Goal: Task Accomplishment & Management: Manage account settings

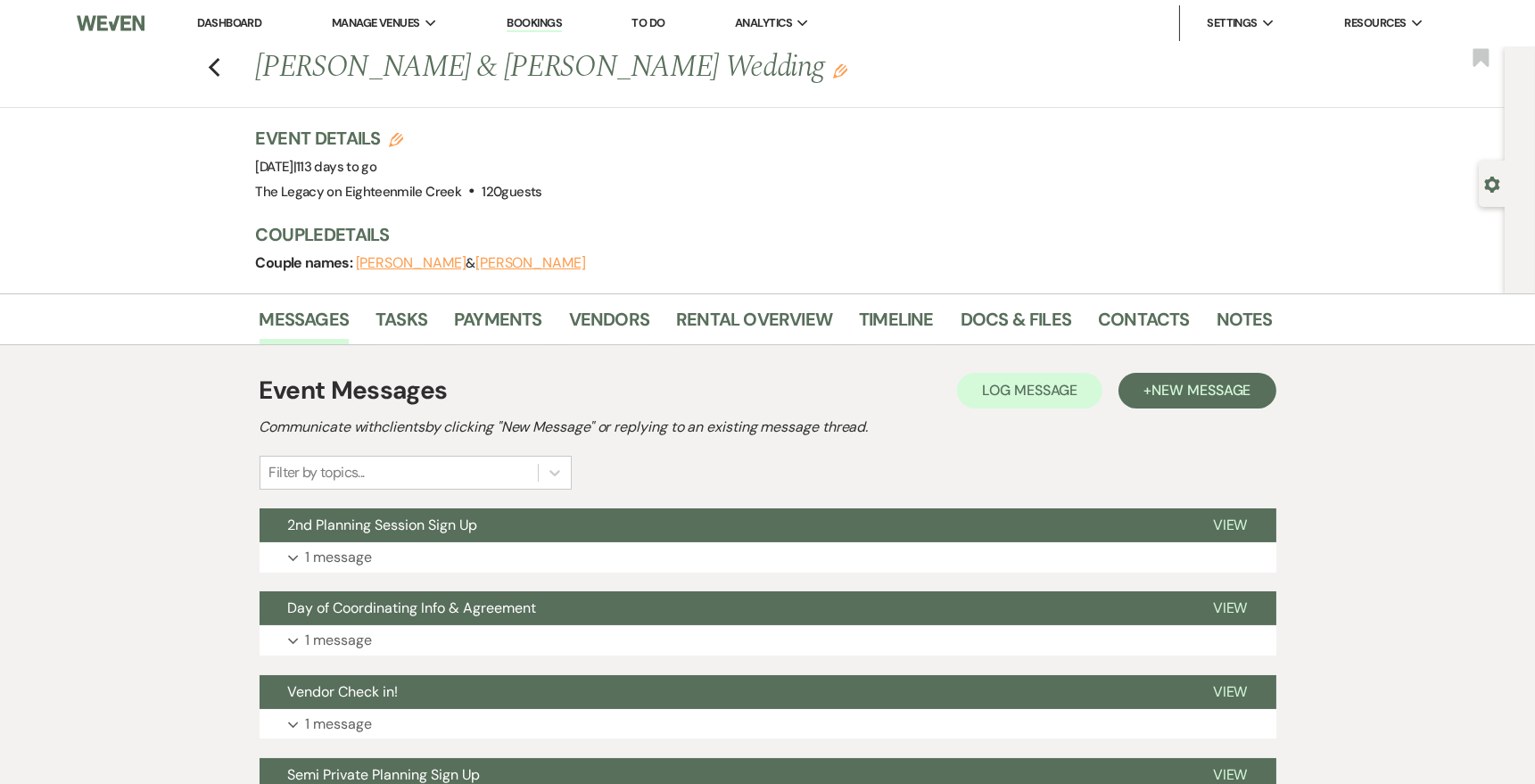
click at [957, 155] on div "Event Details Edit Event Date: [DATE] | 113 days to go Venue: [GEOGRAPHIC_DATA]…" at bounding box center [755, 165] width 999 height 78
click at [242, 19] on link "Dashboard" at bounding box center [229, 22] width 65 height 15
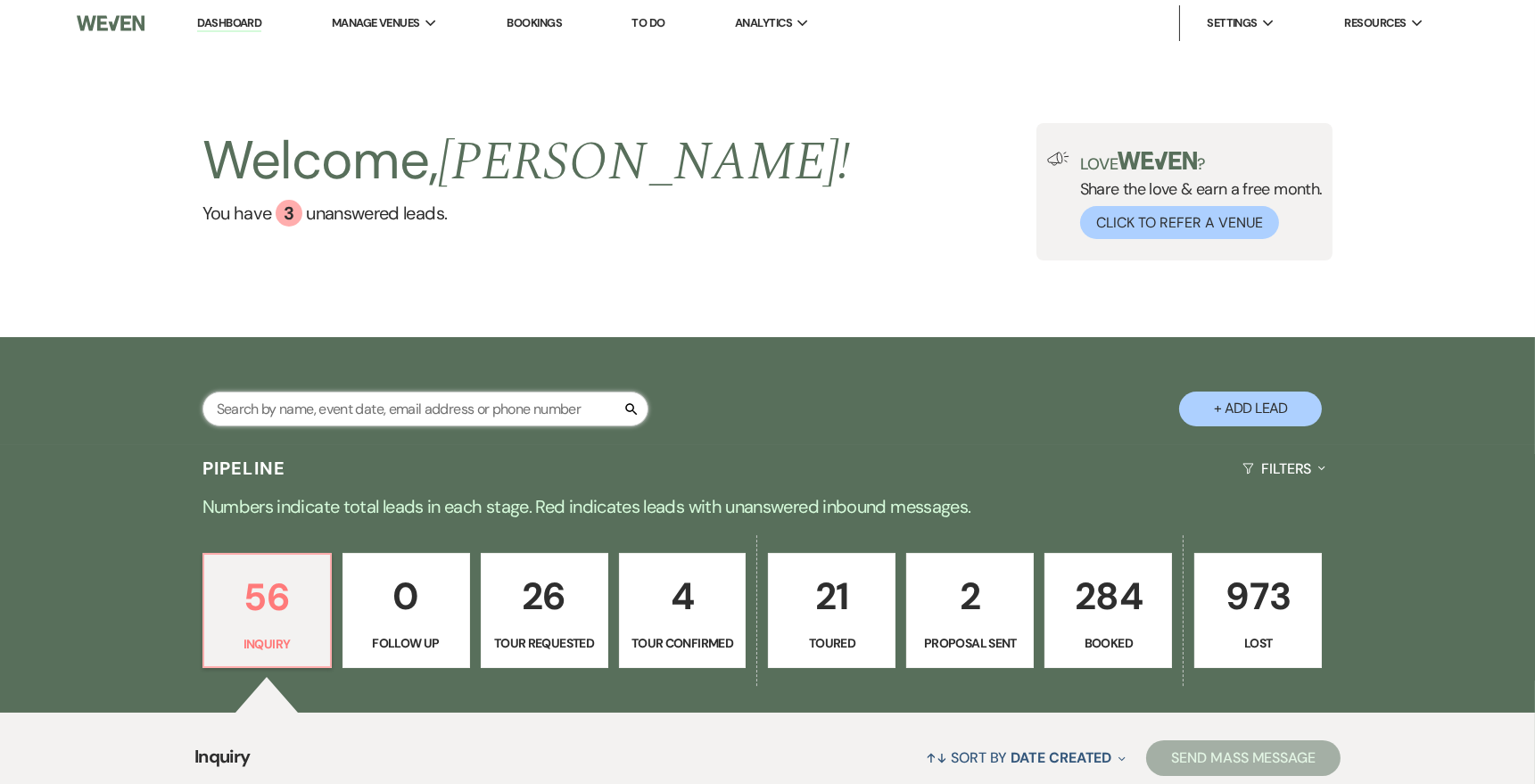
click at [373, 417] on input "text" at bounding box center [425, 409] width 446 height 34
type input "[PERSON_NAME]"
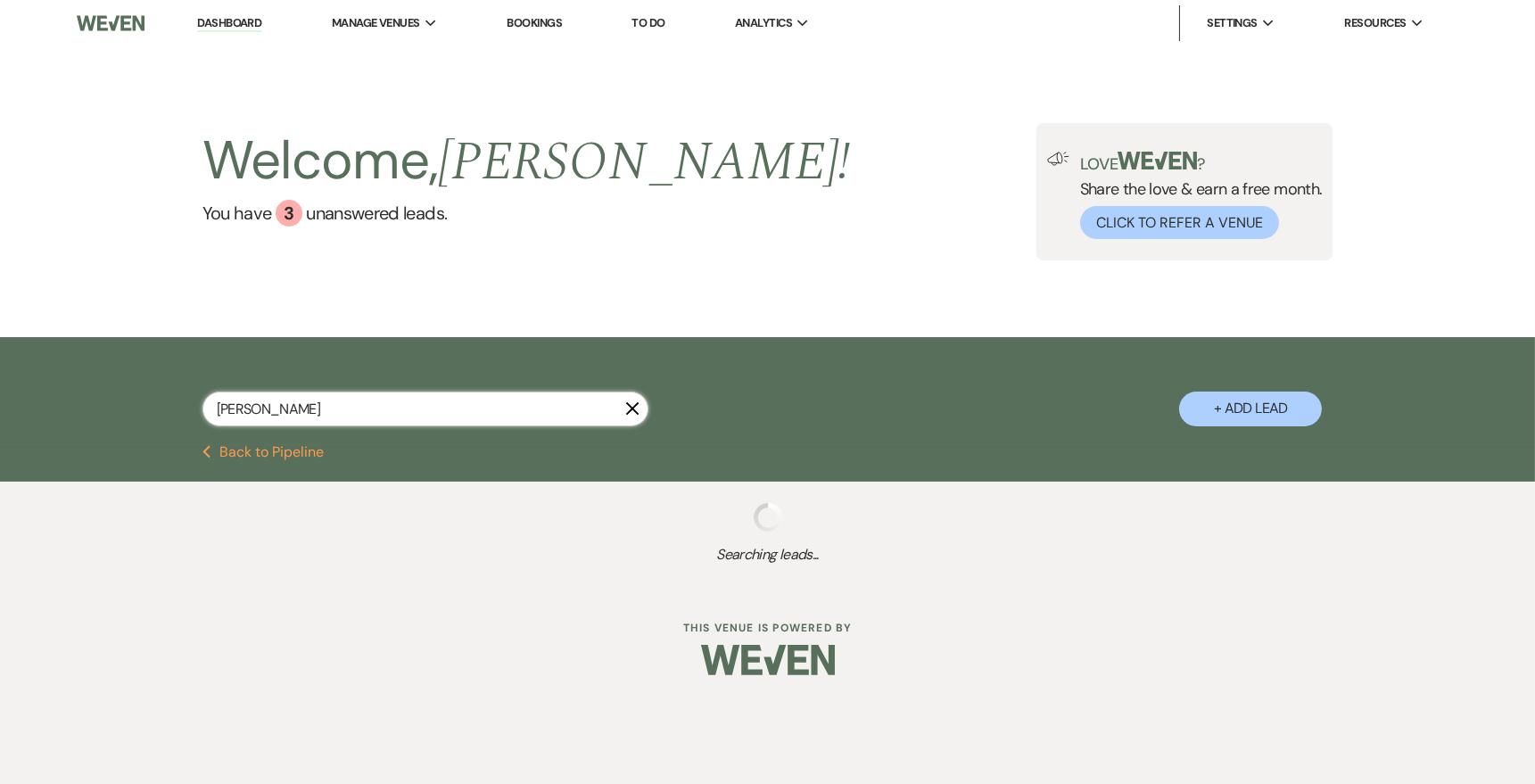
select select "8"
select select "4"
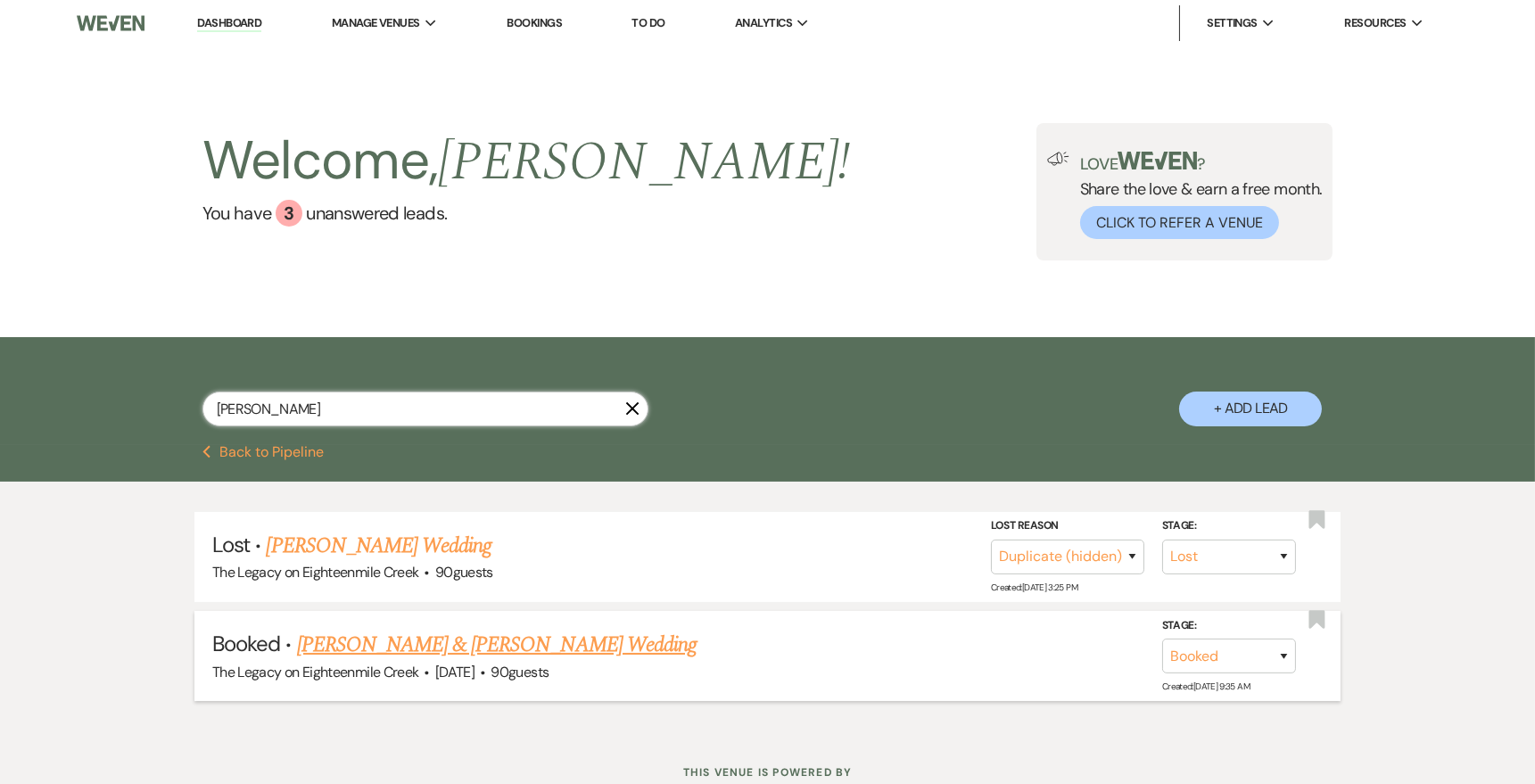
type input "[PERSON_NAME]"
click at [457, 643] on link "[PERSON_NAME] & [PERSON_NAME] Wedding" at bounding box center [497, 645] width 400 height 32
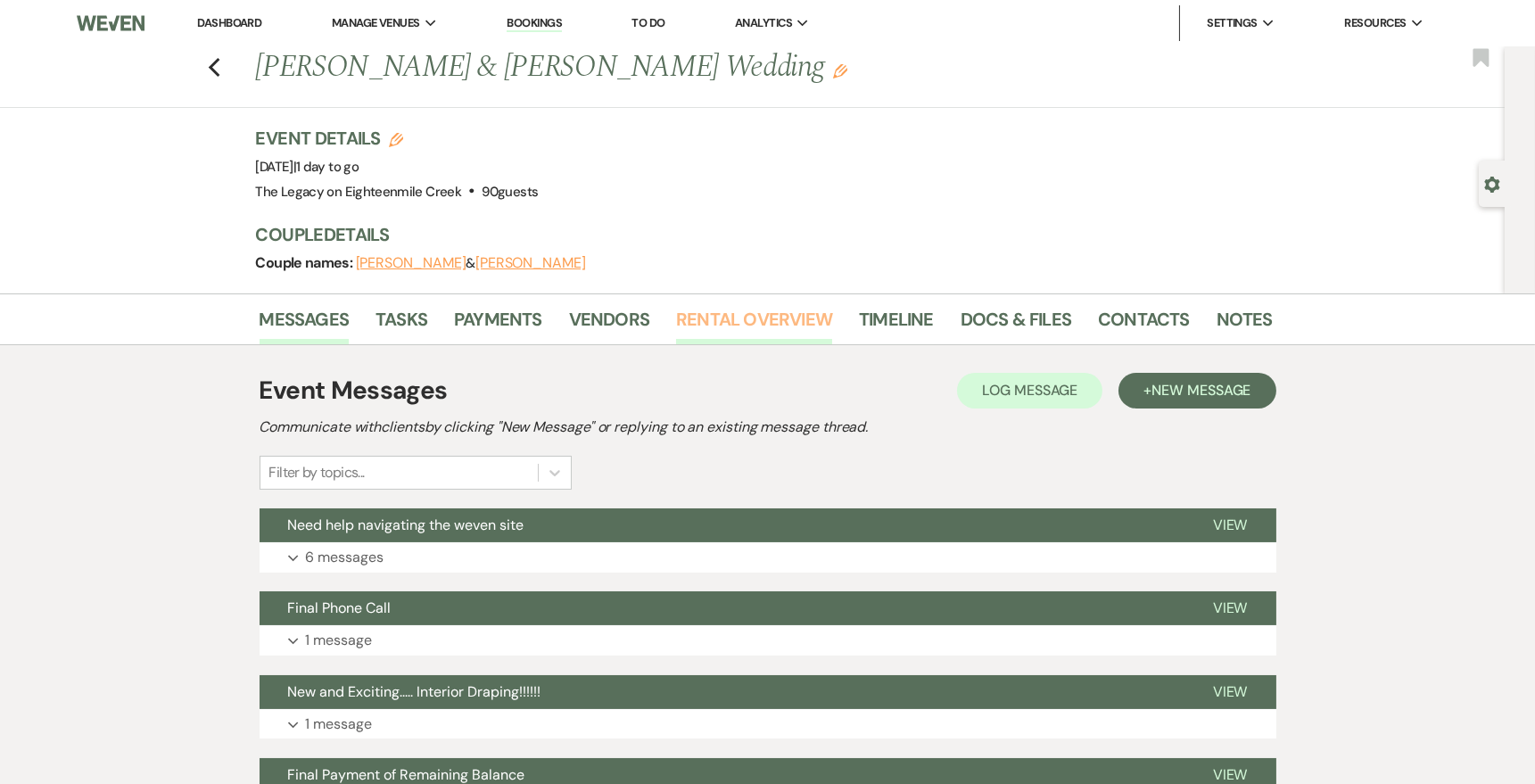
click at [718, 319] on link "Rental Overview" at bounding box center [754, 324] width 156 height 39
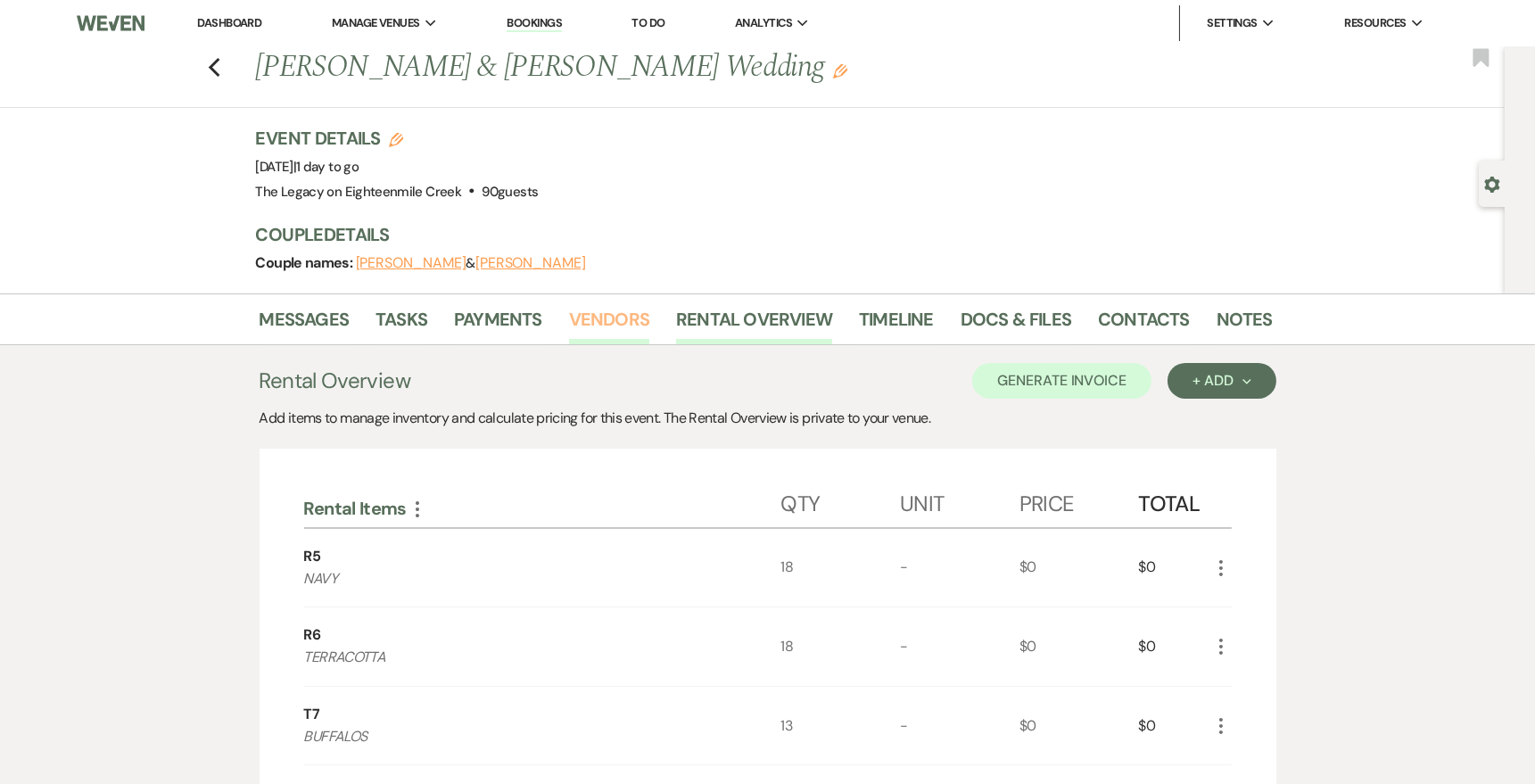
click at [601, 319] on link "Vendors" at bounding box center [610, 324] width 80 height 39
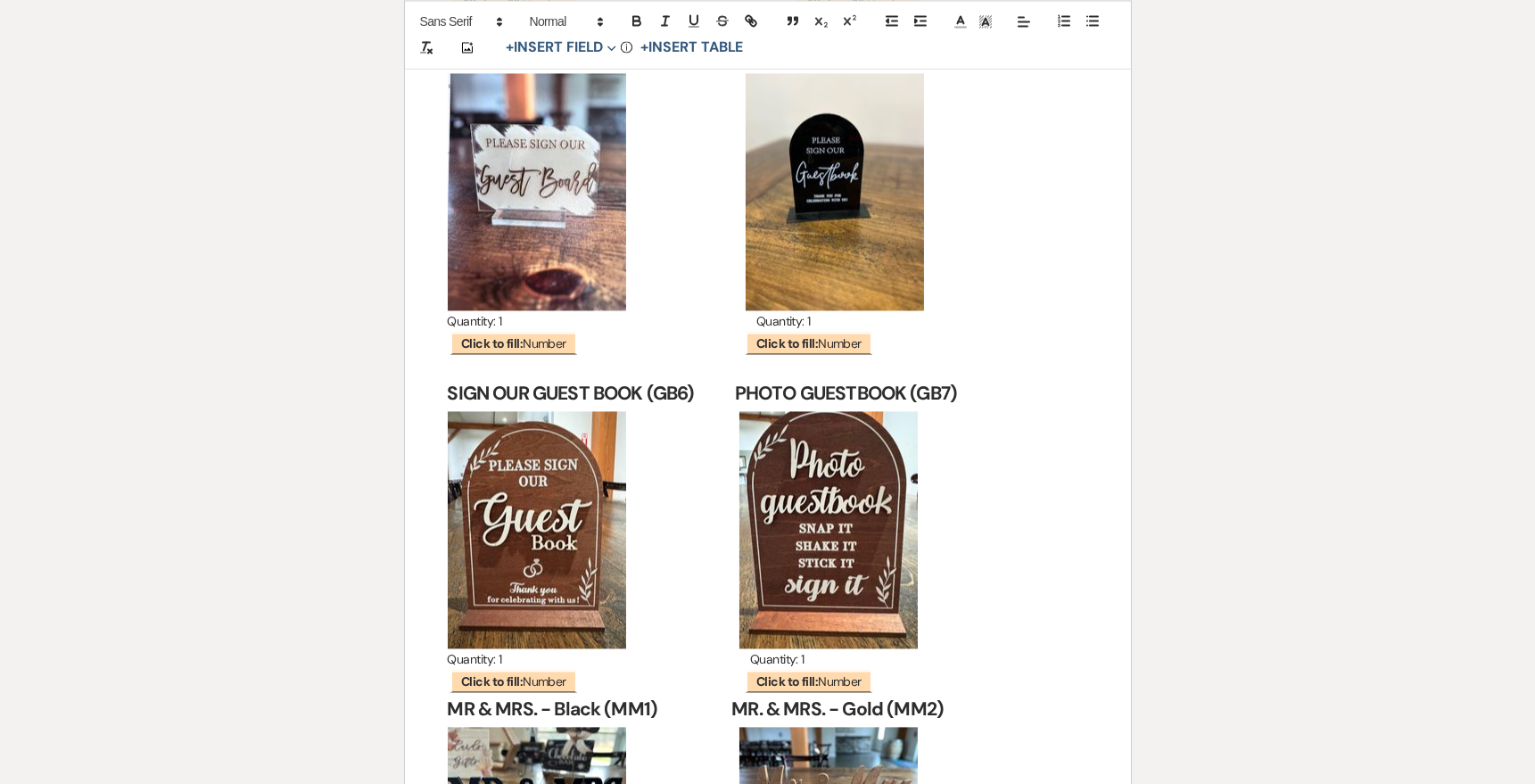
scroll to position [21412, 0]
